Goal: Obtain resource: Obtain resource

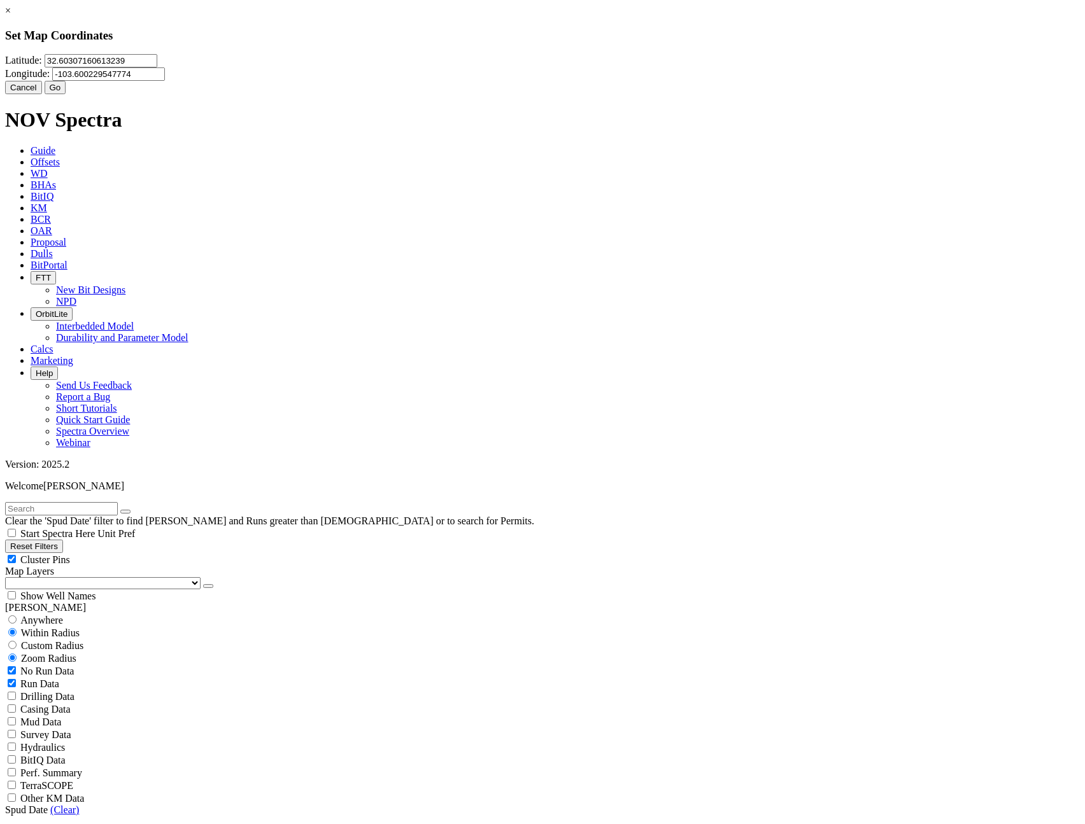
click at [157, 67] on input "32.60307160613239" at bounding box center [101, 60] width 113 height 13
type input "28.1085"
type input "-99.6517"
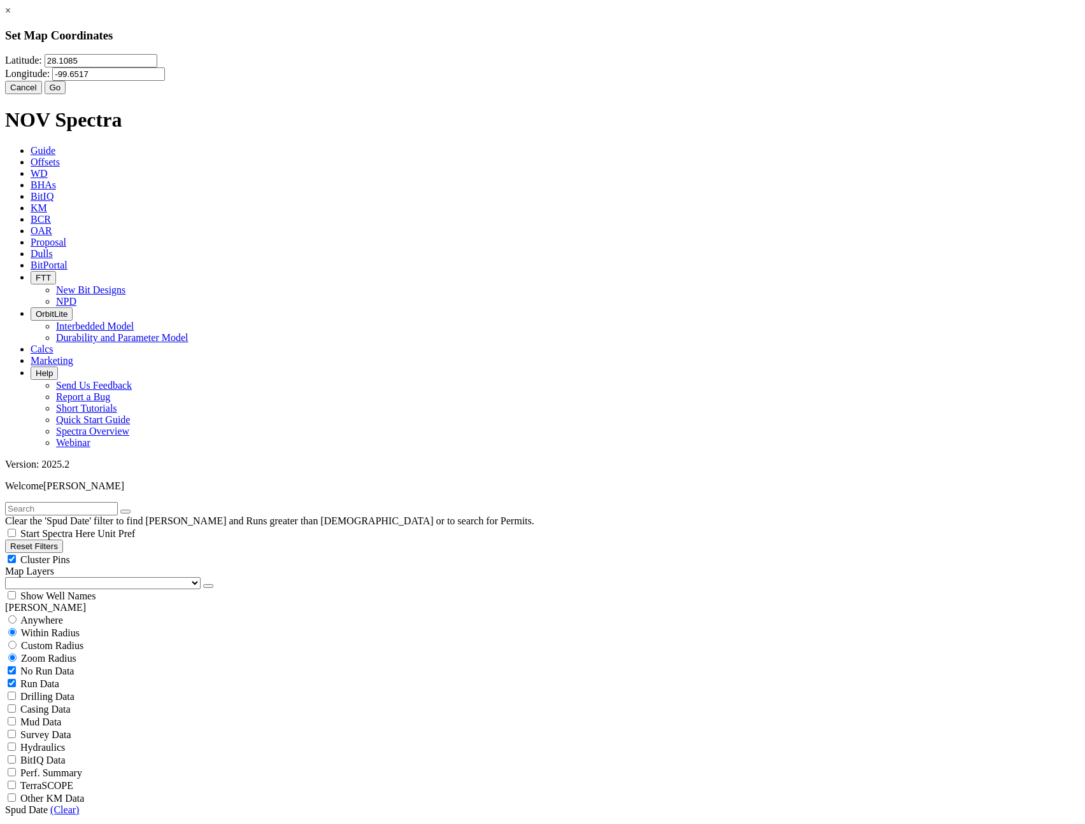
click at [66, 94] on button "Go" at bounding box center [56, 87] width 22 height 13
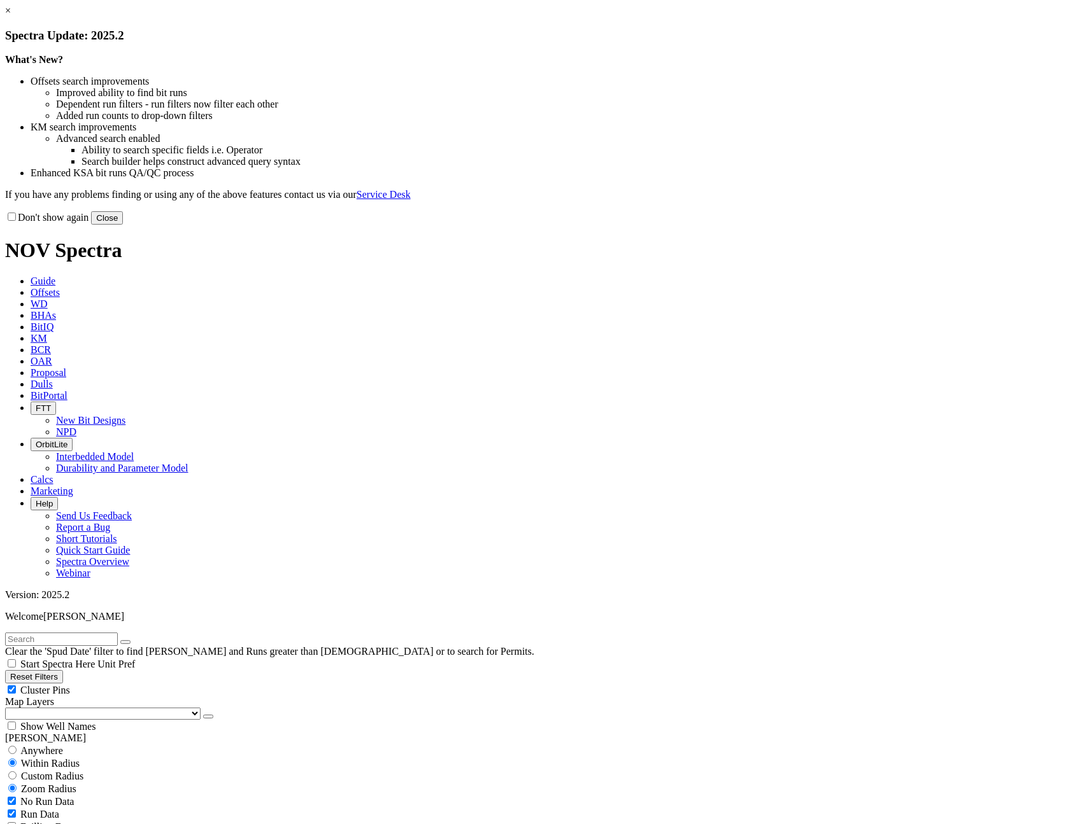
click at [123, 225] on button "Close" at bounding box center [107, 217] width 32 height 13
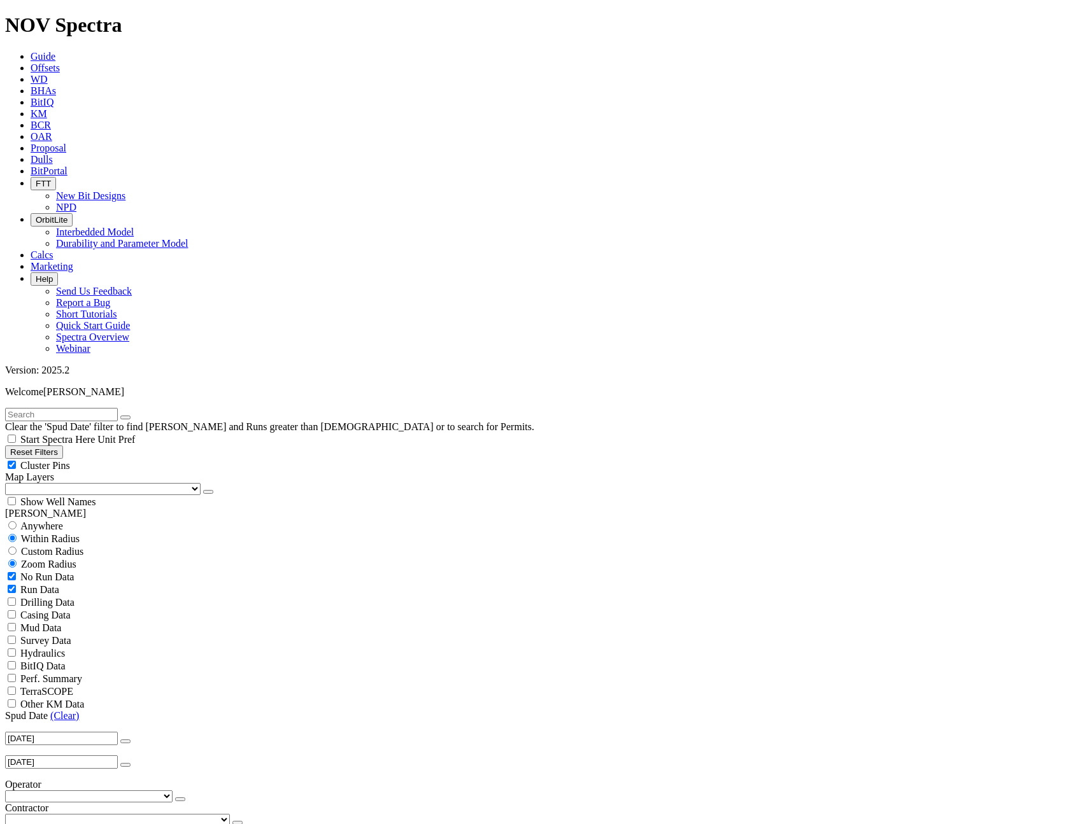
click at [71, 546] on span "Custom Radius" at bounding box center [52, 551] width 62 height 11
radio input "true"
radio input "false"
click at [81, 570] on input "number" at bounding box center [61, 576] width 113 height 13
type input "5"
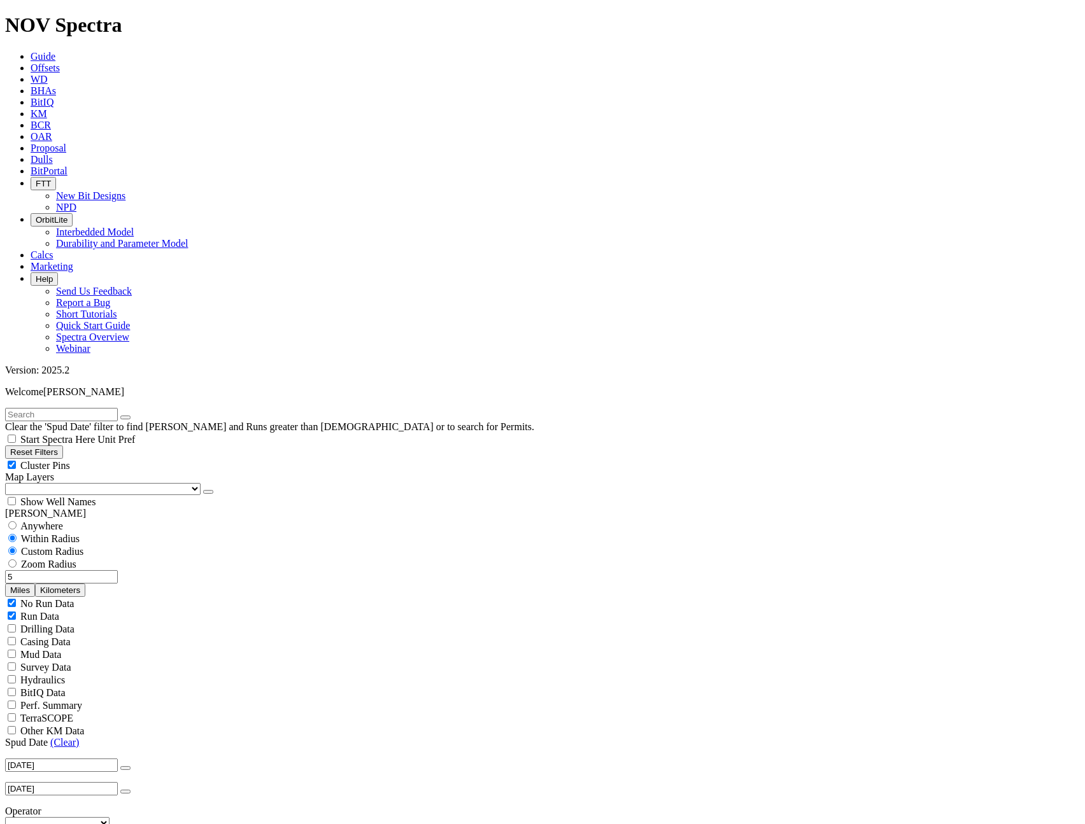
click at [35, 584] on button "Miles" at bounding box center [20, 590] width 30 height 13
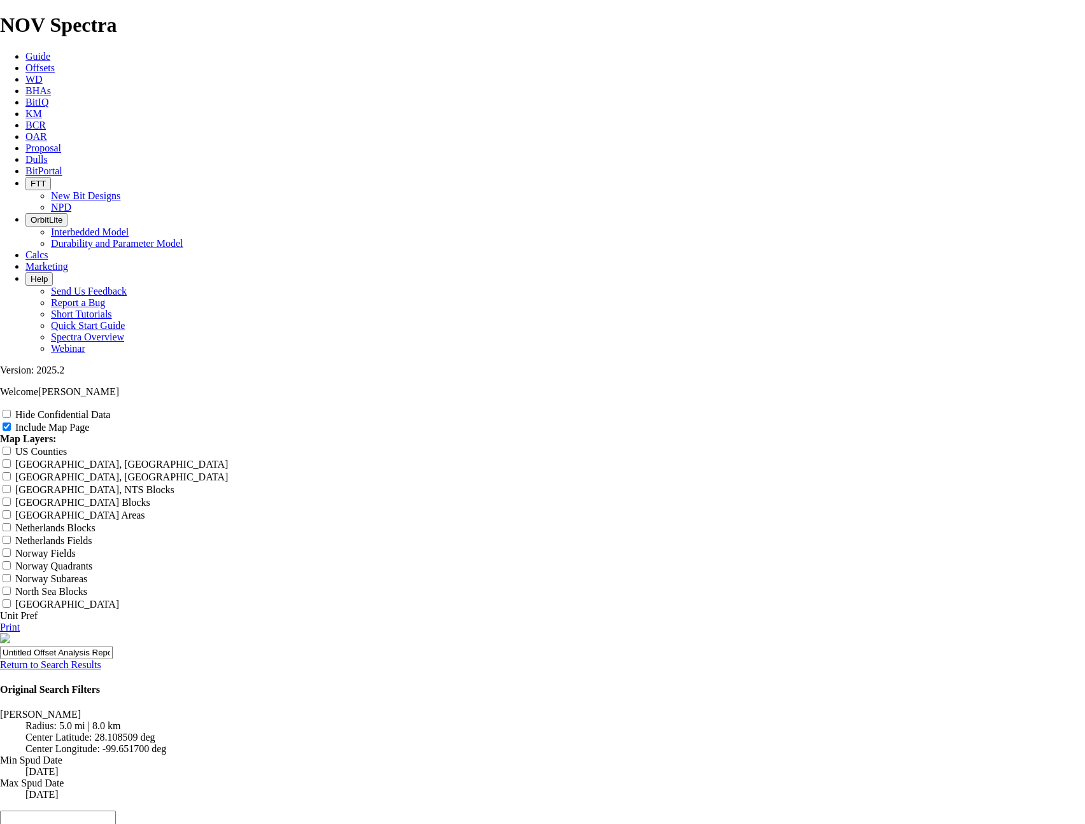
click at [101, 659] on link "Return to Search Results" at bounding box center [50, 664] width 101 height 11
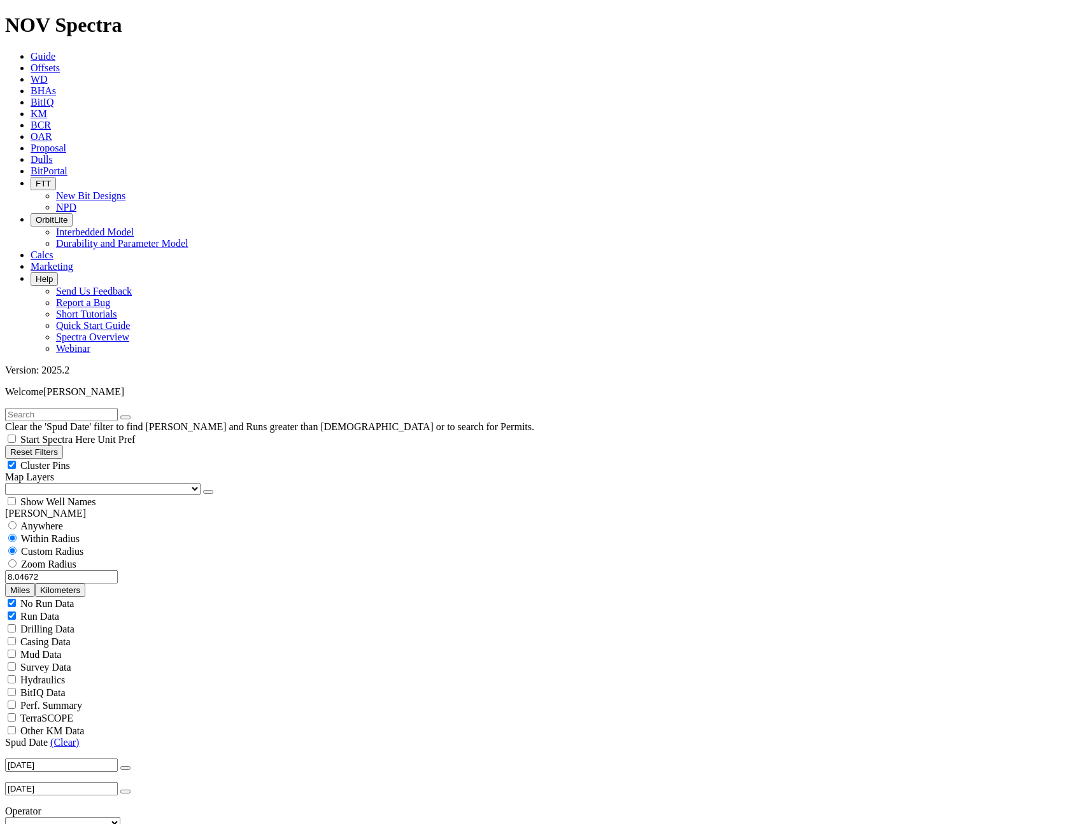
scroll to position [2085, 0]
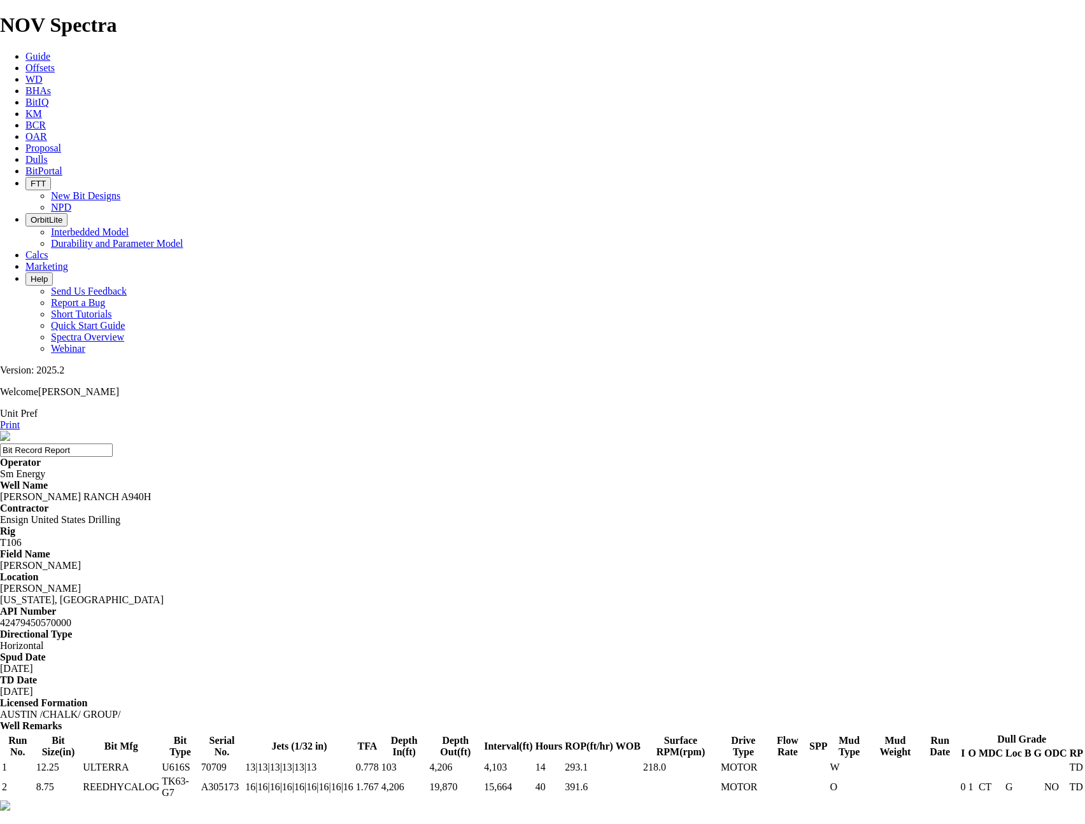
click at [20, 419] on link "Print" at bounding box center [10, 424] width 20 height 11
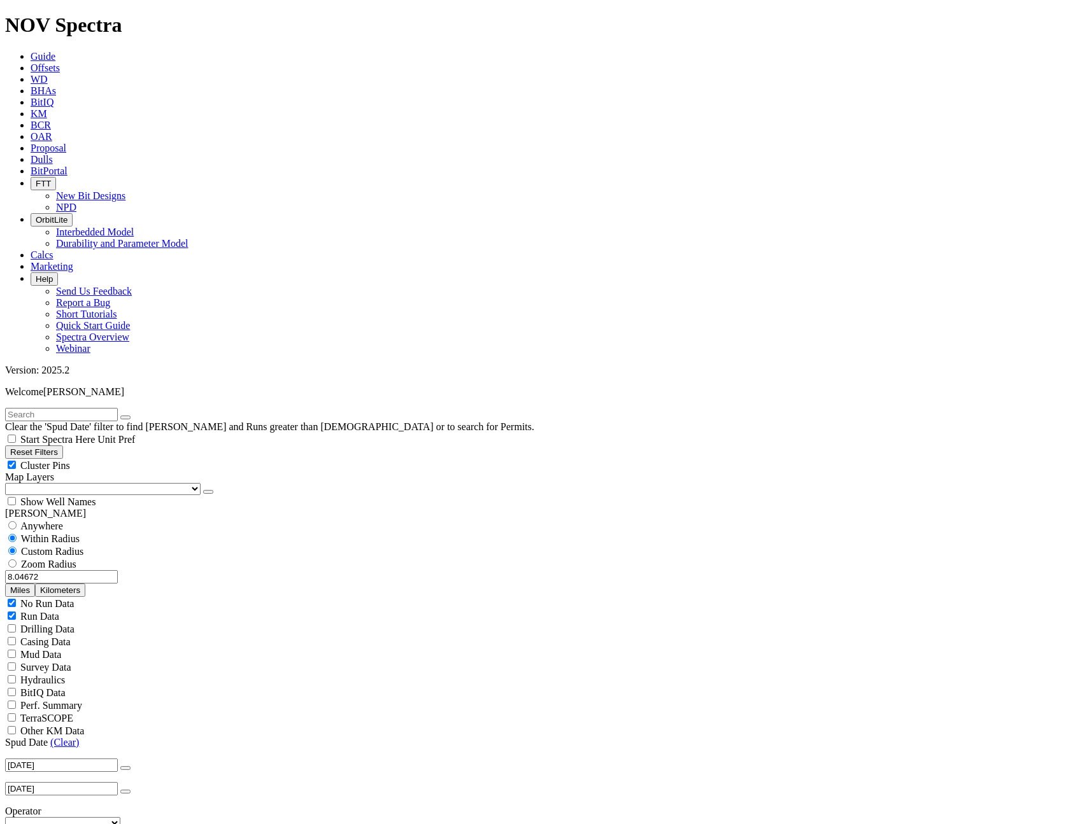
click at [123, 824] on button "button" at bounding box center [128, 826] width 10 height 4
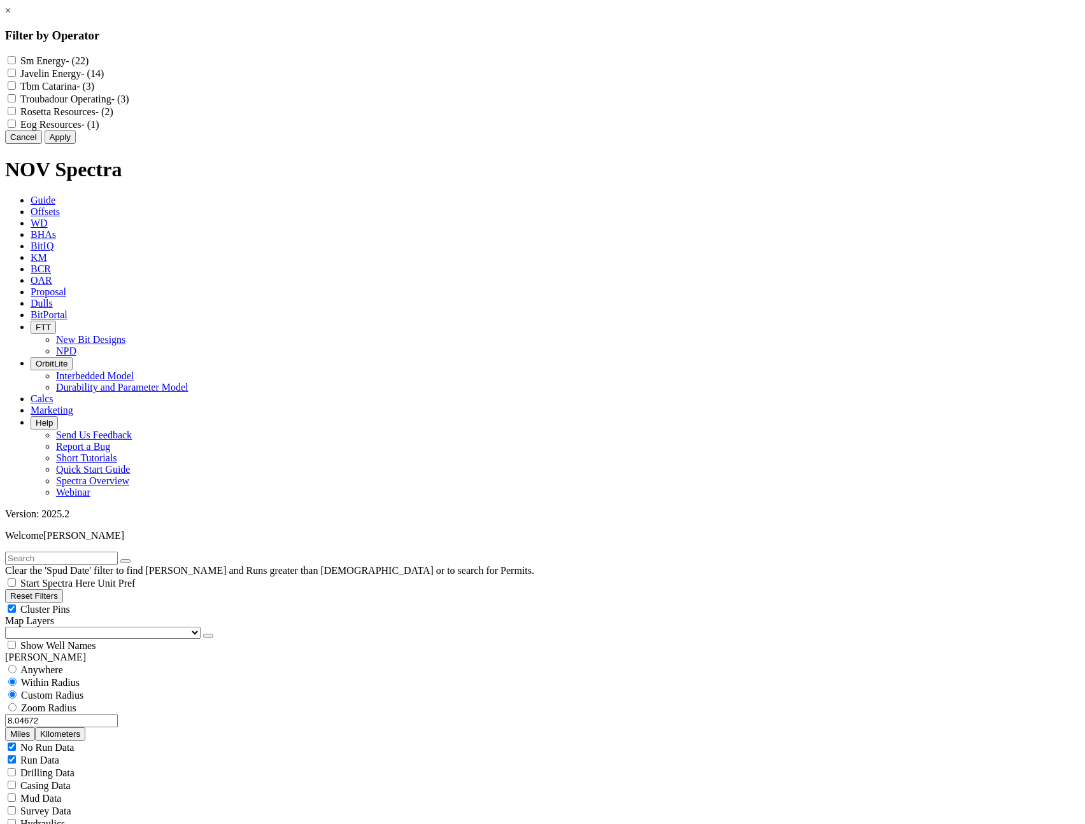
click at [88, 62] on label "Sm Energy - (22)" at bounding box center [54, 60] width 68 height 11
click at [16, 62] on Energy "Sm Energy - (22)" at bounding box center [12, 60] width 8 height 8
checkbox Energy "true"
click at [76, 144] on button "Apply" at bounding box center [60, 136] width 31 height 13
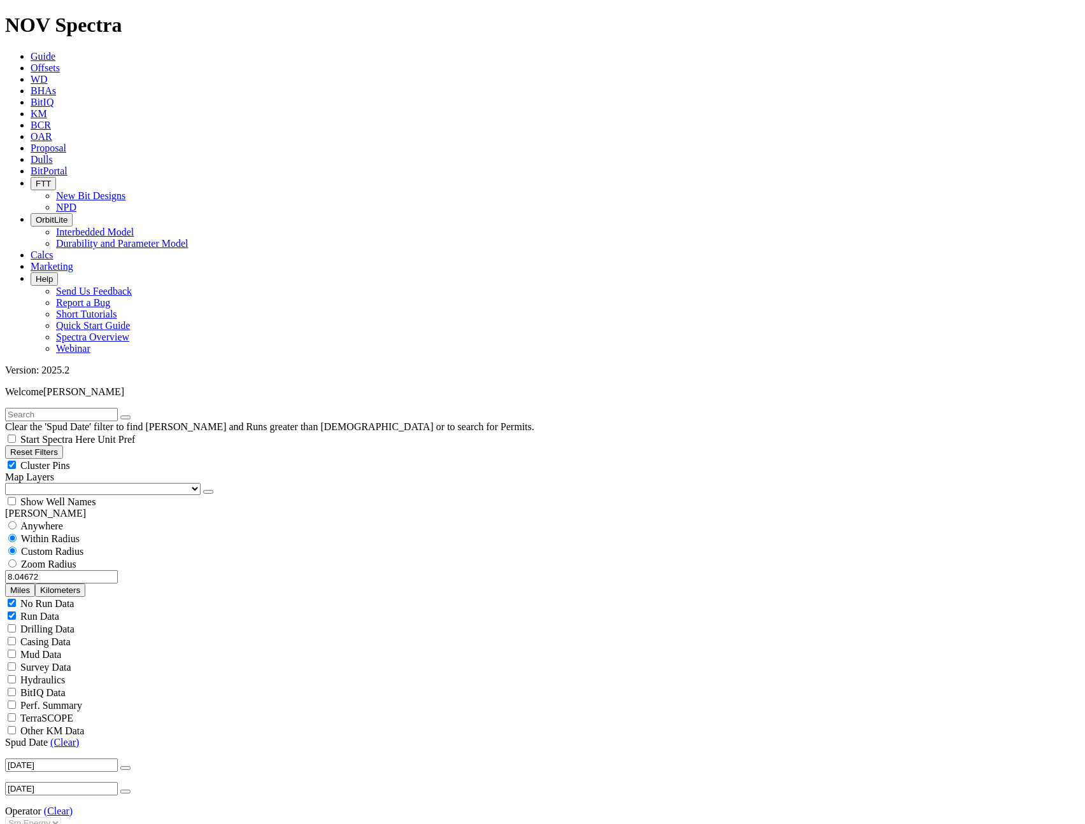
scroll to position [318, 0]
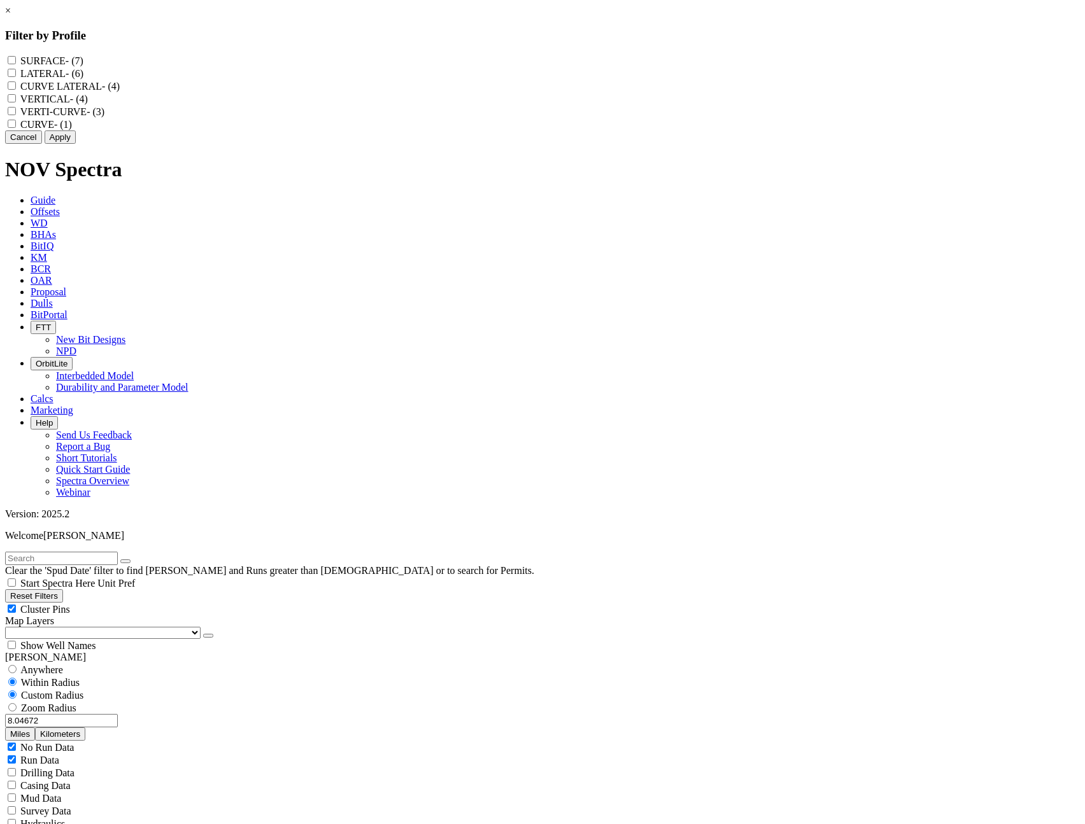
click at [42, 144] on button "Cancel" at bounding box center [23, 136] width 37 height 13
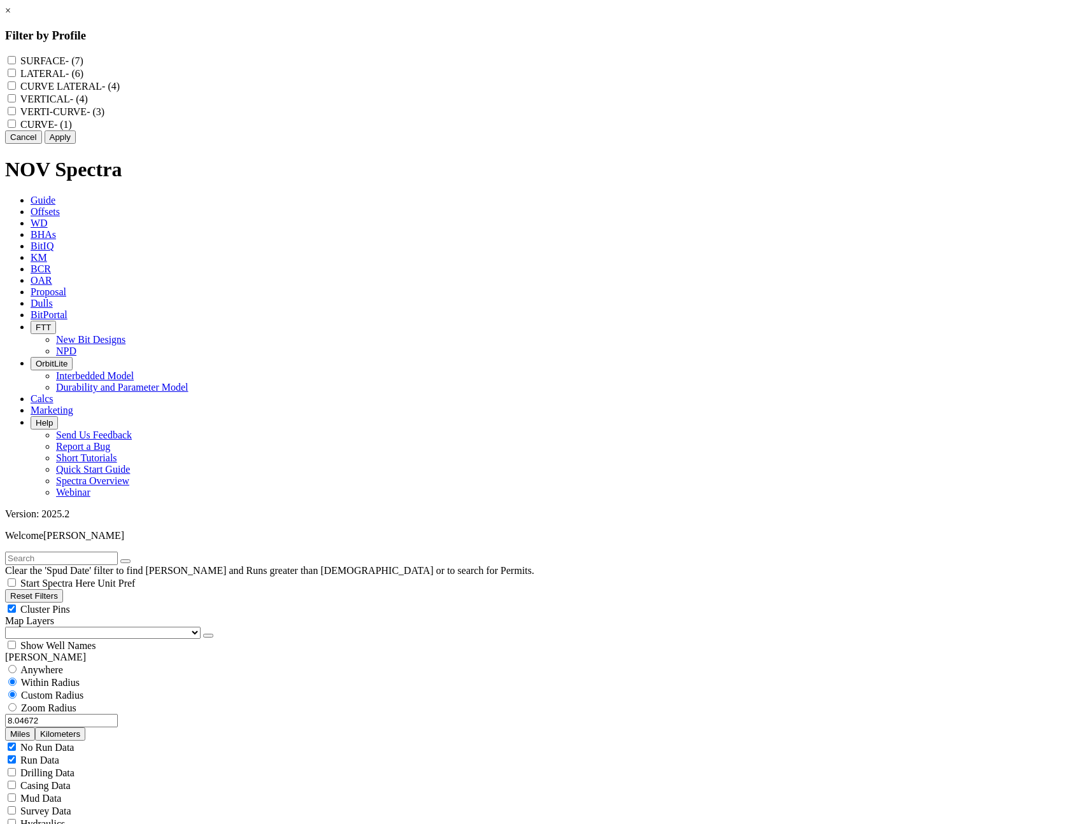
click at [42, 144] on button "Cancel" at bounding box center [23, 136] width 37 height 13
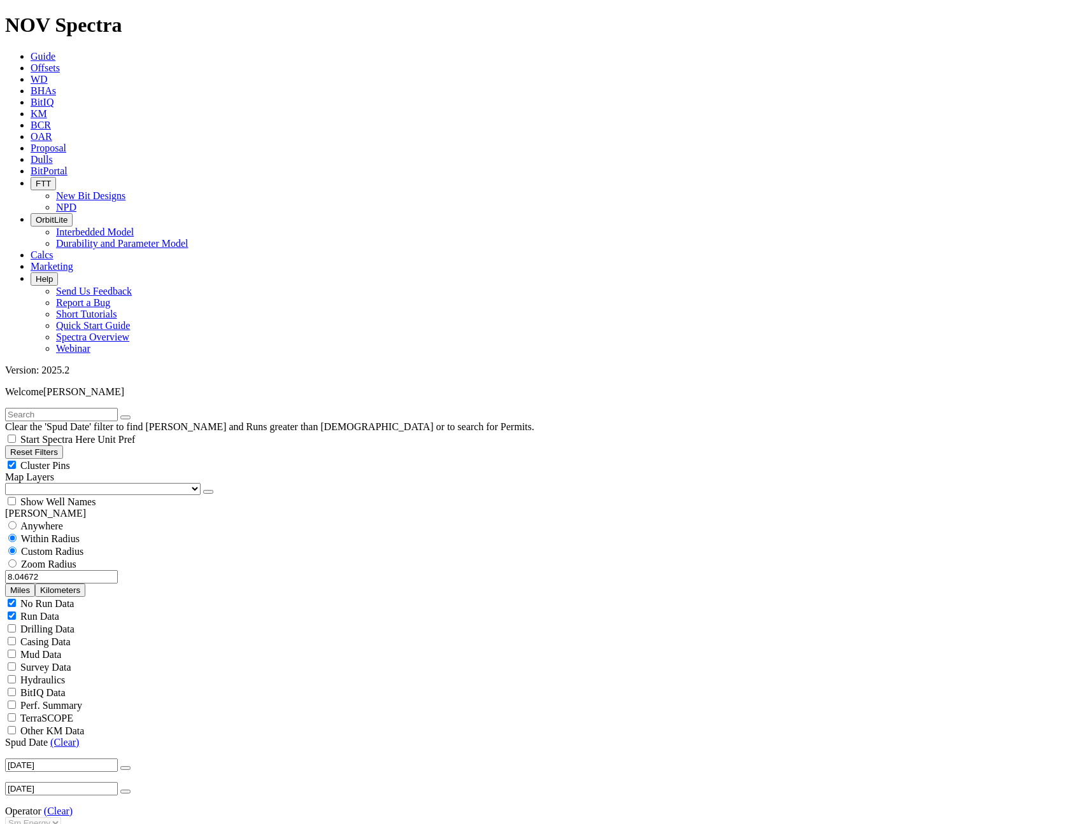
scroll to position [0, 0]
drag, startPoint x: 66, startPoint y: 241, endPoint x: 143, endPoint y: 246, distance: 77.2
click at [143, 570] on div "8.04672 Miles Kilometers" at bounding box center [542, 583] width 1074 height 27
type input "10"
click at [35, 584] on button "Miles" at bounding box center [20, 590] width 30 height 13
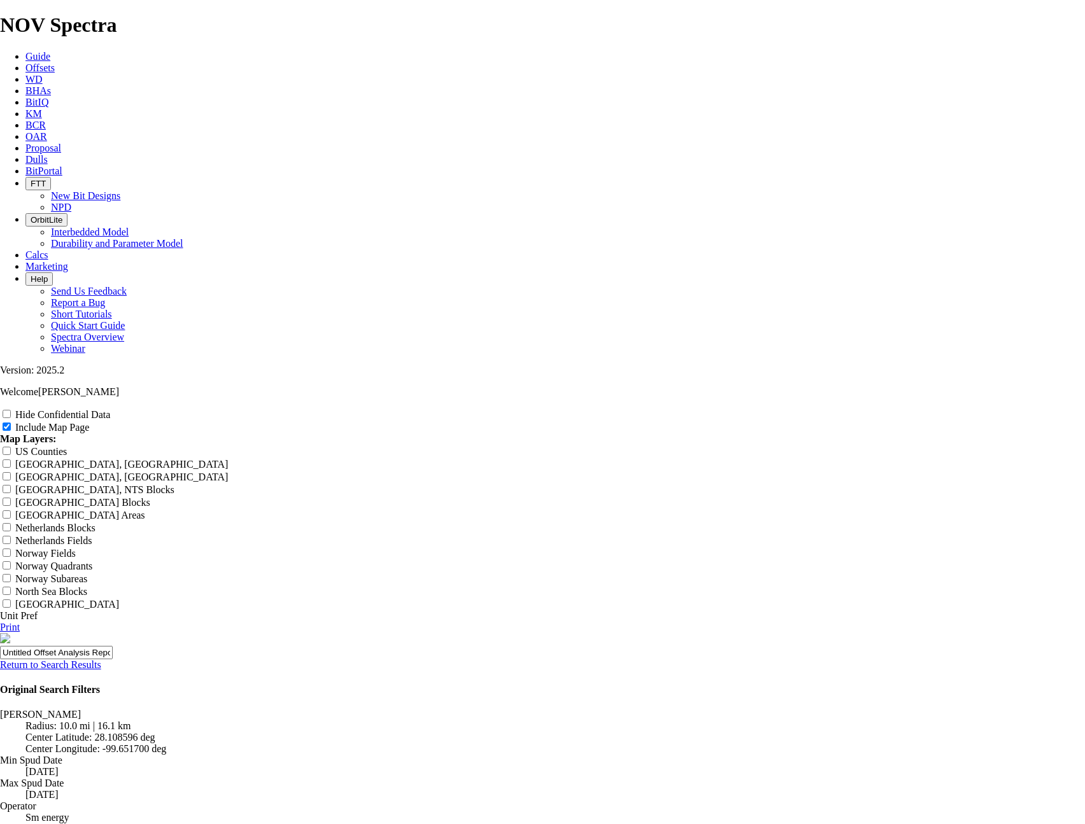
click at [101, 659] on link "Return to Search Results" at bounding box center [50, 664] width 101 height 11
